Goal: Information Seeking & Learning: Learn about a topic

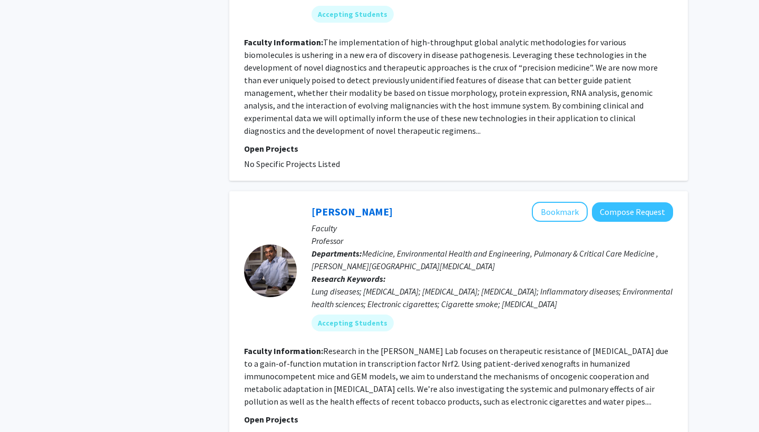
scroll to position [1262, 0]
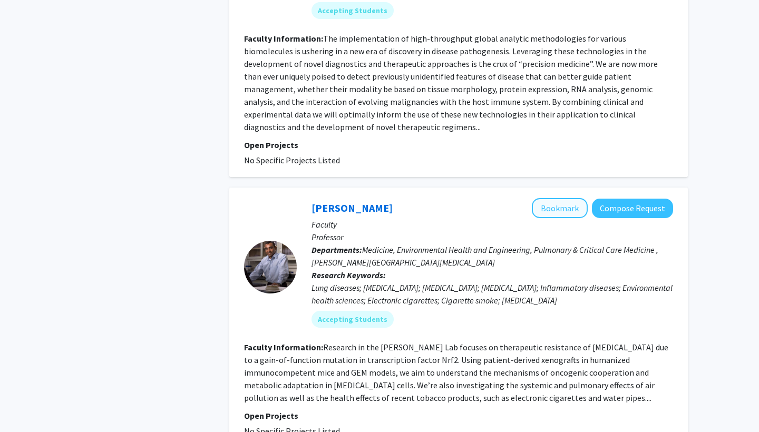
click at [563, 198] on button "Bookmark" at bounding box center [560, 208] width 56 height 20
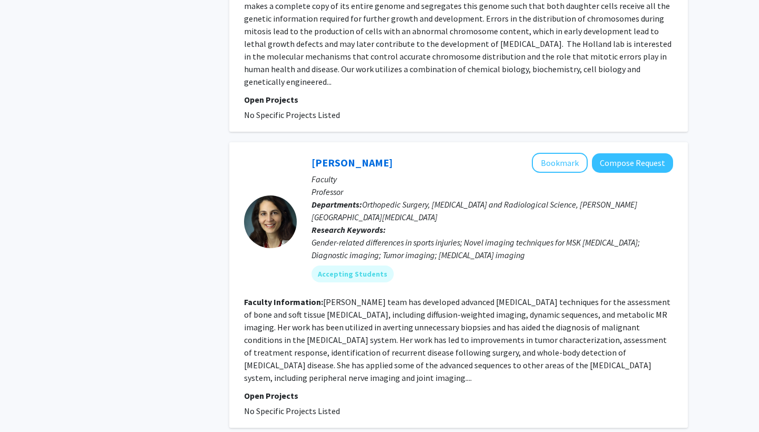
scroll to position [2686, 0]
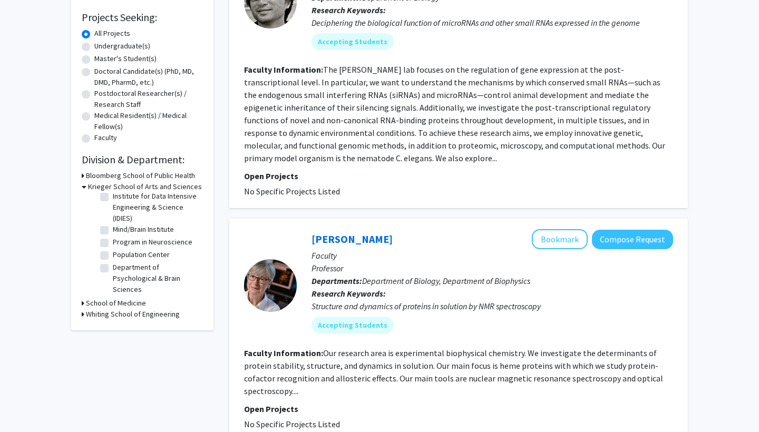
scroll to position [188, 0]
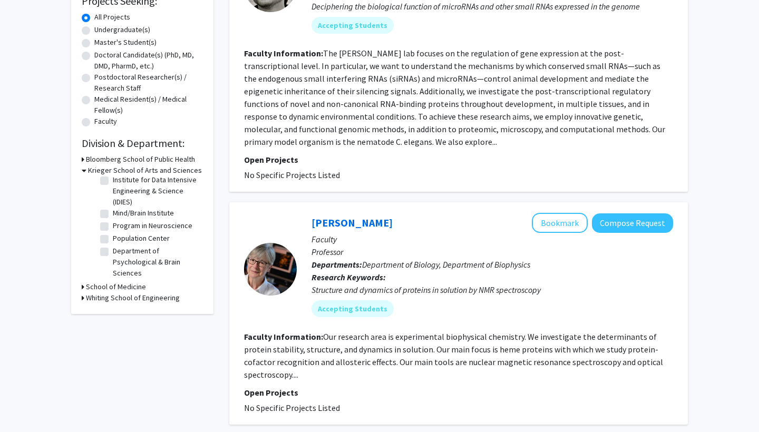
click at [139, 286] on h3 "School of Medicine" at bounding box center [116, 286] width 60 height 11
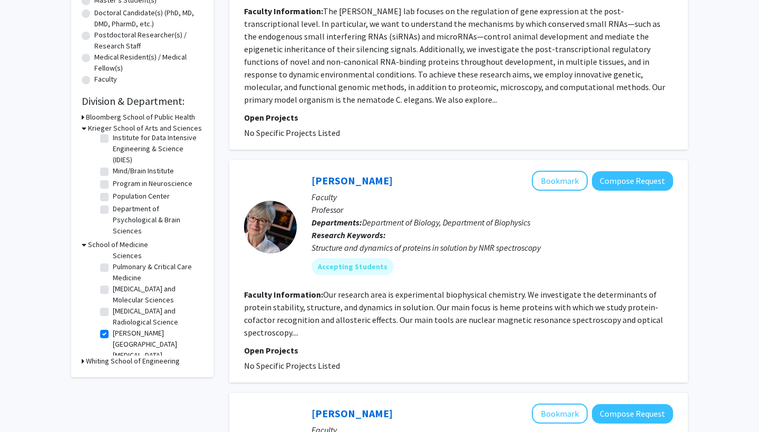
scroll to position [487, 0]
click at [113, 327] on label "[PERSON_NAME][GEOGRAPHIC_DATA][MEDICAL_DATA]" at bounding box center [156, 343] width 87 height 33
click at [113, 327] on input "[PERSON_NAME][GEOGRAPHIC_DATA][MEDICAL_DATA]" at bounding box center [116, 330] width 7 height 7
checkbox input "false"
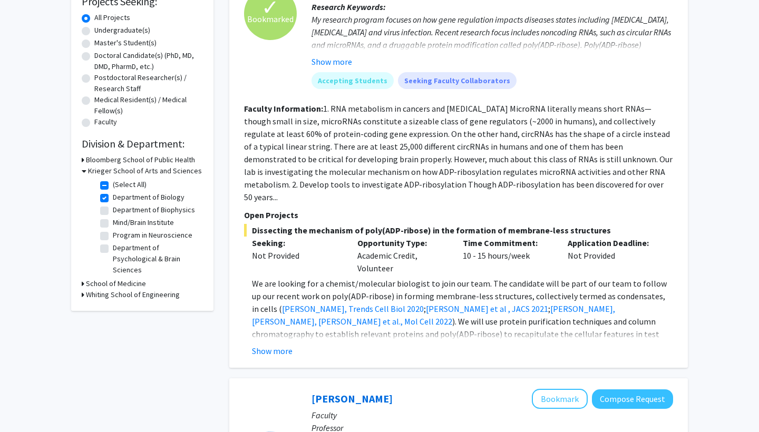
scroll to position [189, 0]
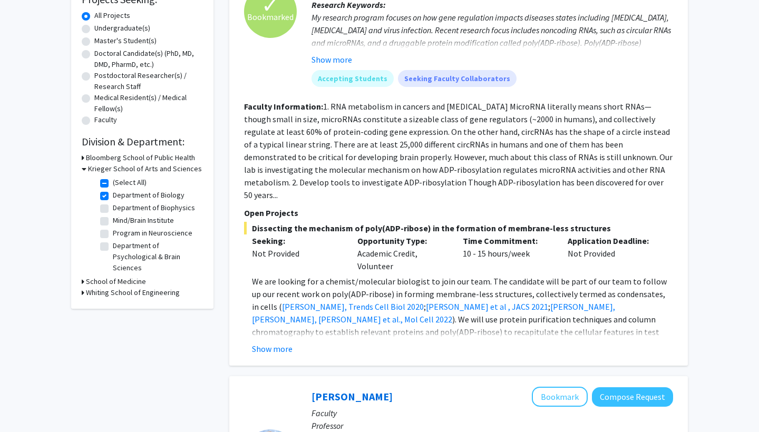
click at [124, 282] on h3 "School of Medicine" at bounding box center [116, 281] width 60 height 11
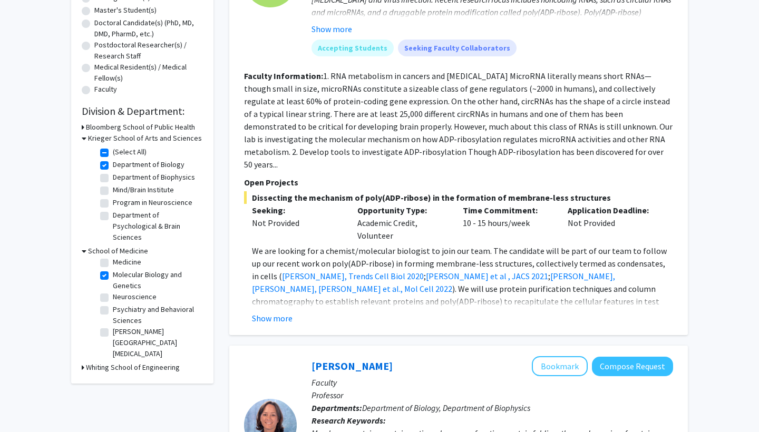
scroll to position [249, 0]
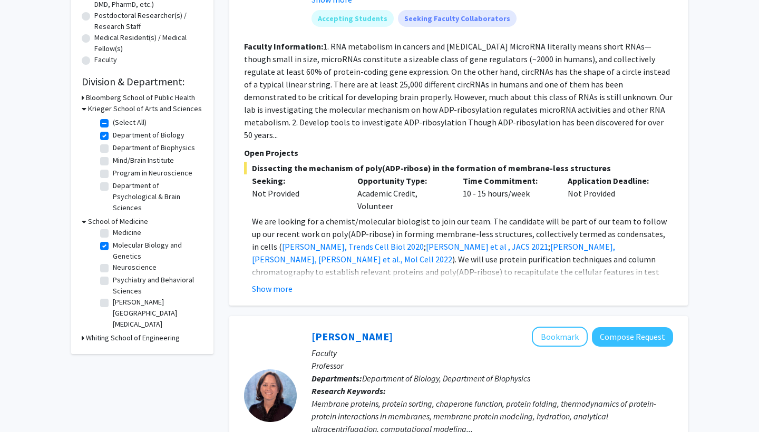
click at [113, 306] on label "[PERSON_NAME][GEOGRAPHIC_DATA][MEDICAL_DATA]" at bounding box center [156, 313] width 87 height 33
click at [113, 303] on input "[PERSON_NAME][GEOGRAPHIC_DATA][MEDICAL_DATA]" at bounding box center [116, 300] width 7 height 7
checkbox input "true"
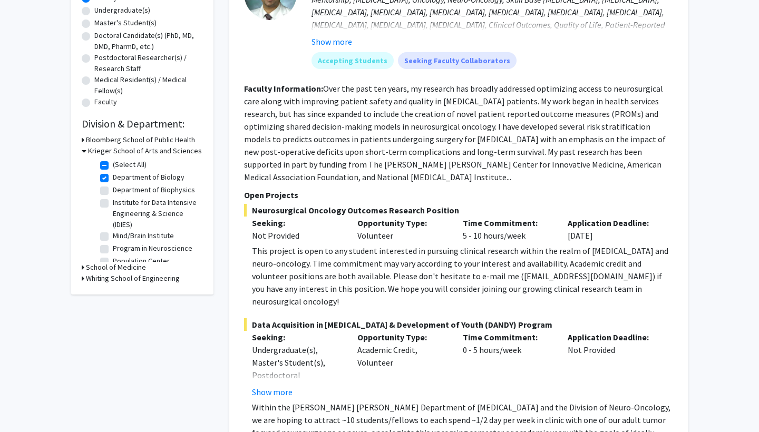
scroll to position [203, 0]
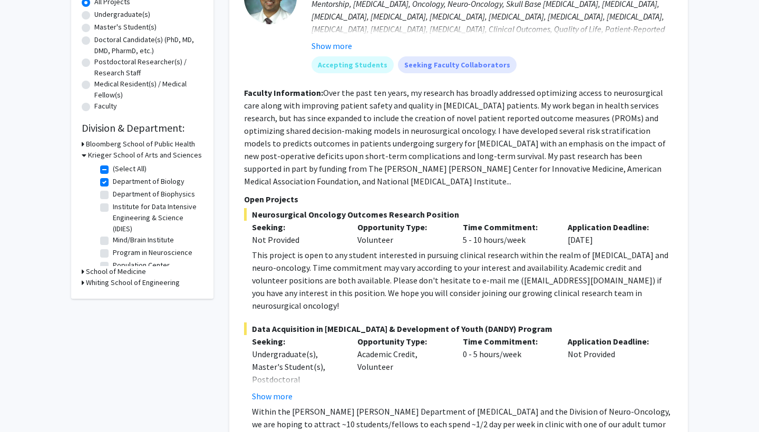
click at [123, 276] on h3 "School of Medicine" at bounding box center [116, 271] width 60 height 11
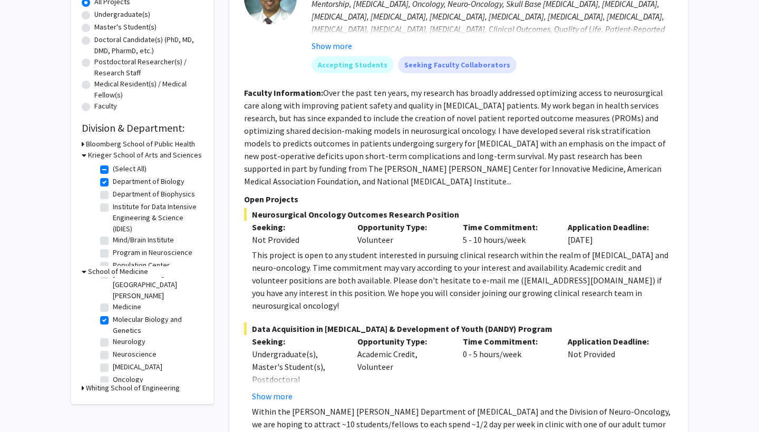
scroll to position [259, 0]
click at [136, 374] on label "Oncology" at bounding box center [128, 379] width 31 height 11
click at [120, 374] on input "Oncology" at bounding box center [116, 377] width 7 height 7
checkbox input "true"
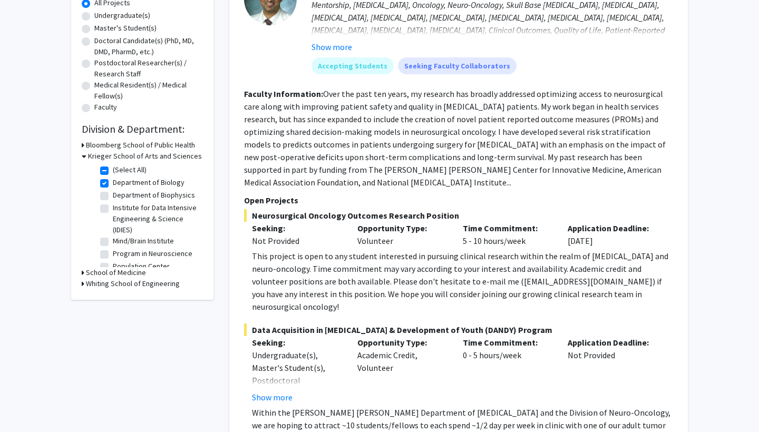
scroll to position [202, 0]
click at [133, 277] on h3 "School of Medicine" at bounding box center [116, 272] width 60 height 11
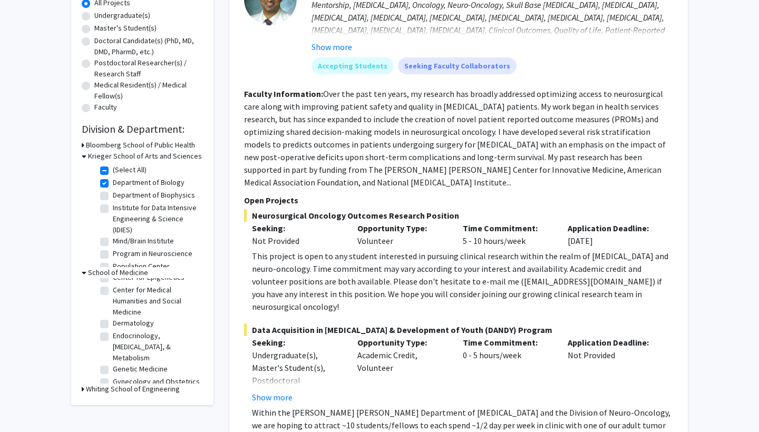
scroll to position [97, 0]
click at [133, 359] on label "Genetic Medicine" at bounding box center [140, 364] width 55 height 11
click at [120, 359] on input "Genetic Medicine" at bounding box center [116, 362] width 7 height 7
checkbox input "true"
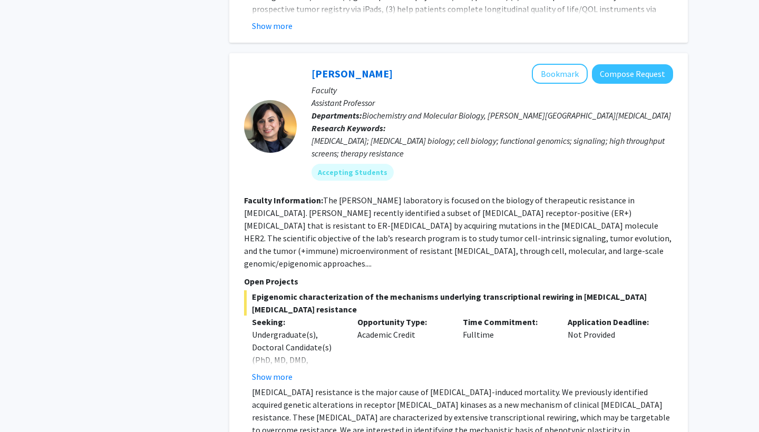
scroll to position [656, 0]
click at [282, 370] on button "Show more" at bounding box center [272, 376] width 41 height 13
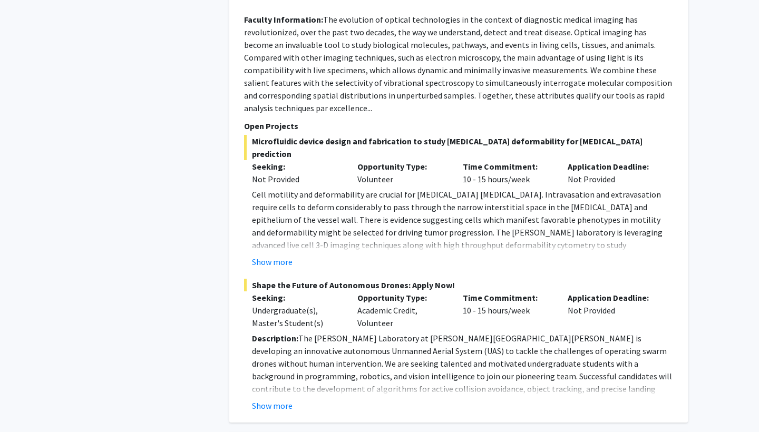
scroll to position [1415, 0]
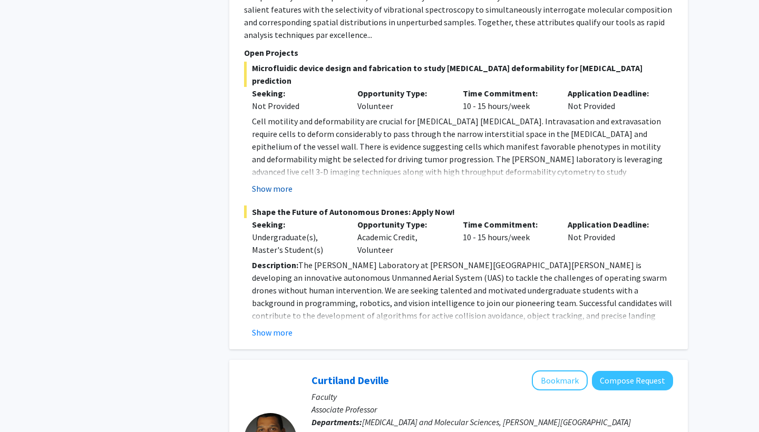
click at [271, 182] on button "Show more" at bounding box center [272, 188] width 41 height 13
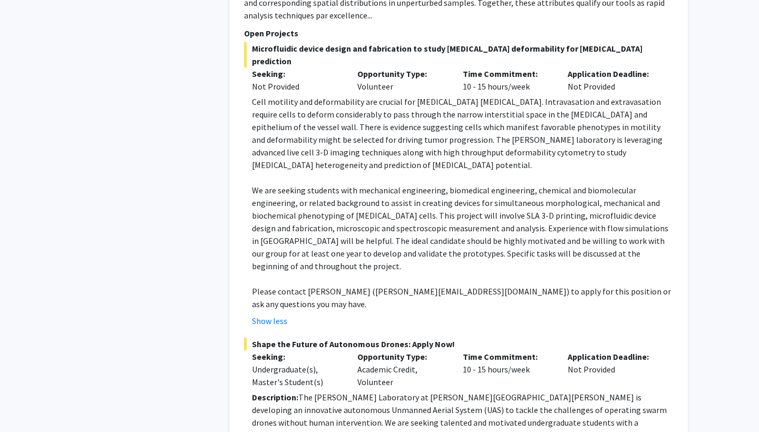
scroll to position [1439, 0]
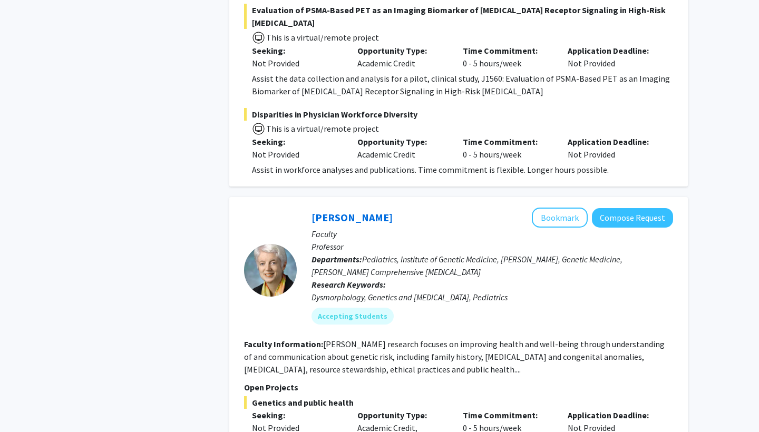
scroll to position [2525, 0]
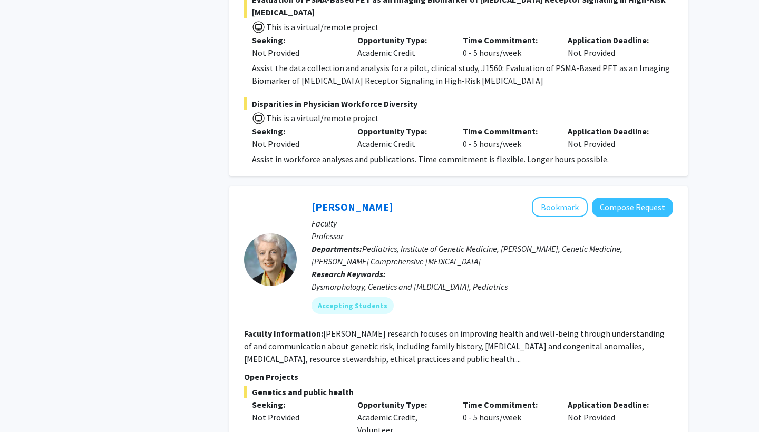
click at [559, 197] on button "Bookmark" at bounding box center [560, 207] width 56 height 20
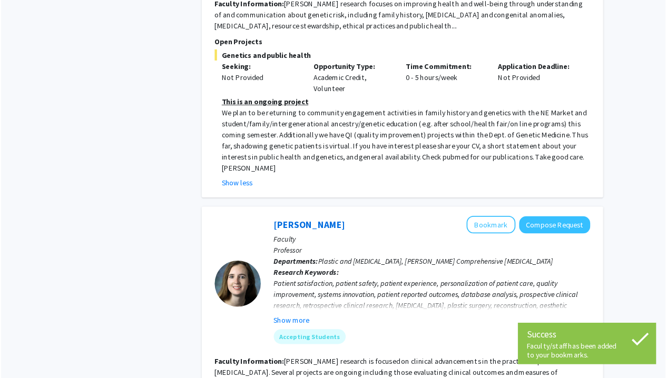
scroll to position [2858, 0]
